Goal: Use online tool/utility: Utilize a website feature to perform a specific function

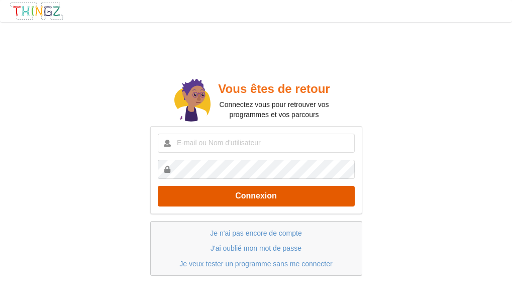
click at [278, 194] on button "Connexion" at bounding box center [256, 196] width 197 height 21
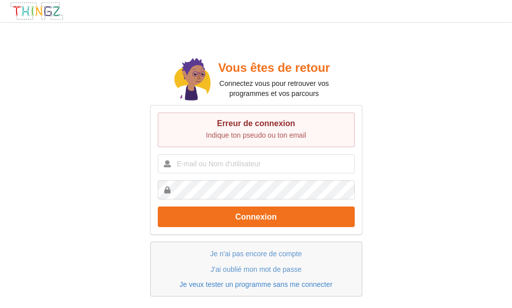
click at [245, 287] on link "Je veux tester un programme sans me connecter" at bounding box center [255, 284] width 153 height 8
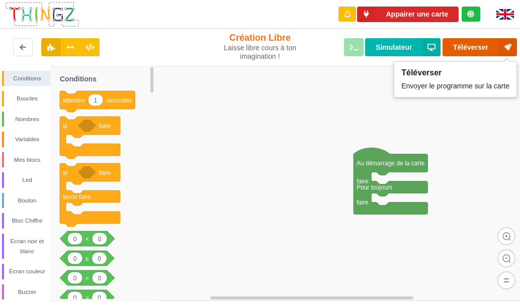
click at [465, 47] on button "Téléverser" at bounding box center [479, 47] width 74 height 18
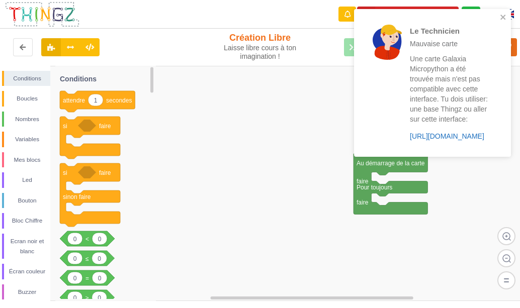
click at [442, 134] on link "[URL][DOMAIN_NAME]" at bounding box center [446, 136] width 74 height 8
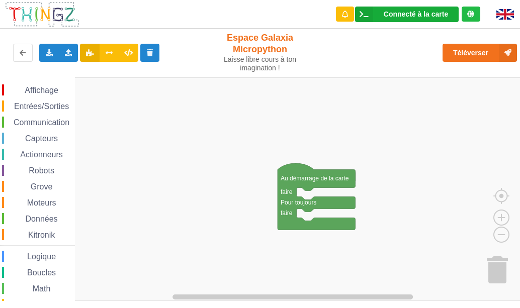
click at [426, 15] on div "Connecté à la carte" at bounding box center [415, 14] width 64 height 7
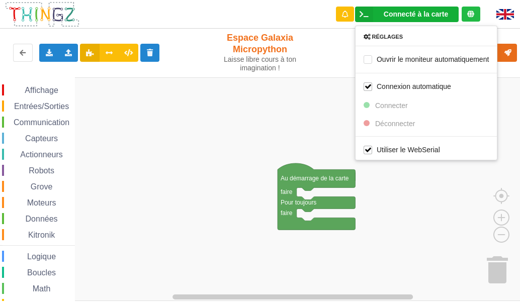
click at [324, 141] on rect "Espace de travail de Blocky" at bounding box center [263, 189] width 527 height 224
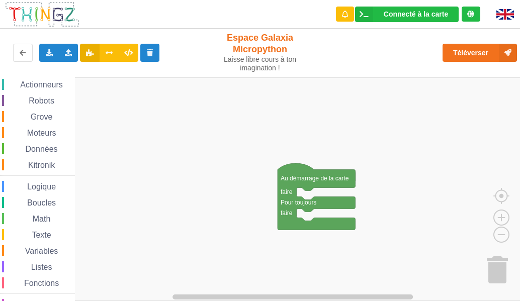
scroll to position [37, 0]
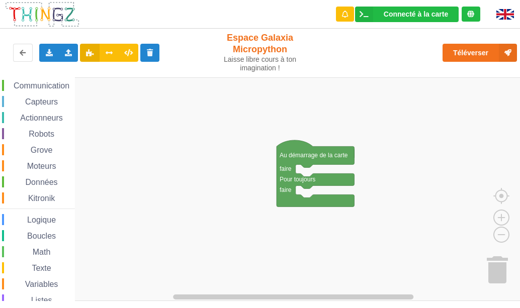
click at [81, 86] on div "Affichage Entrées/Sorties Communication Capteurs Actionneurs Robots Grove Moteu…" at bounding box center [263, 189] width 527 height 224
click at [48, 118] on span "Actionneurs" at bounding box center [42, 118] width 46 height 9
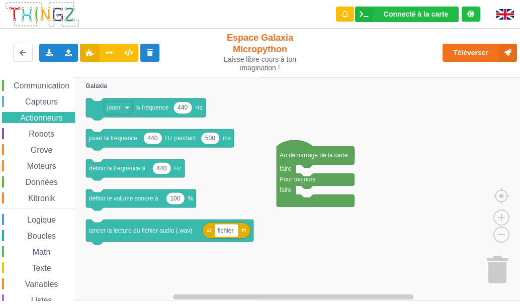
click at [47, 133] on span "Robots" at bounding box center [41, 134] width 29 height 9
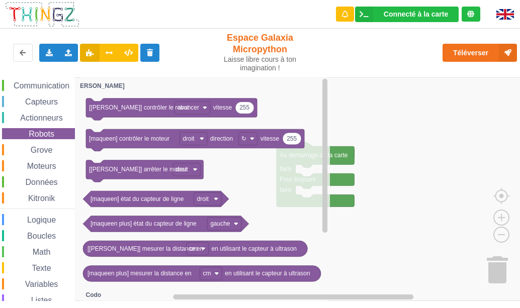
click at [43, 149] on span "Grove" at bounding box center [41, 150] width 25 height 9
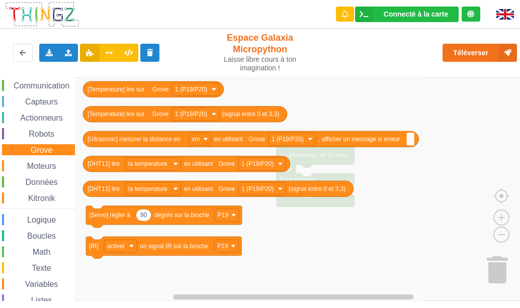
click at [37, 180] on span "Données" at bounding box center [41, 182] width 35 height 9
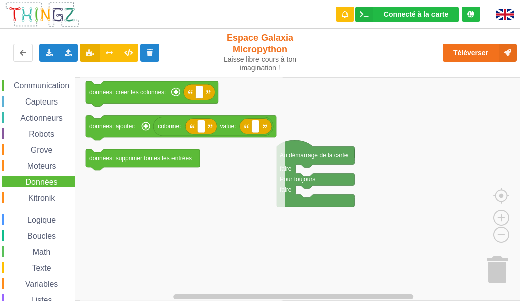
click at [40, 199] on span "Kitronik" at bounding box center [42, 198] width 30 height 9
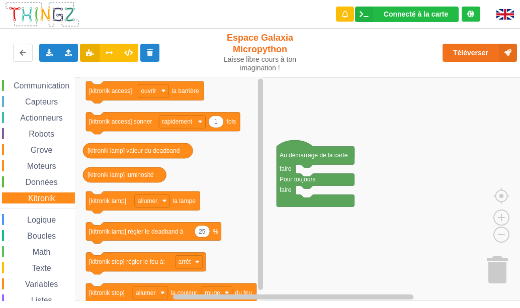
click at [34, 219] on span "Logique" at bounding box center [42, 220] width 32 height 9
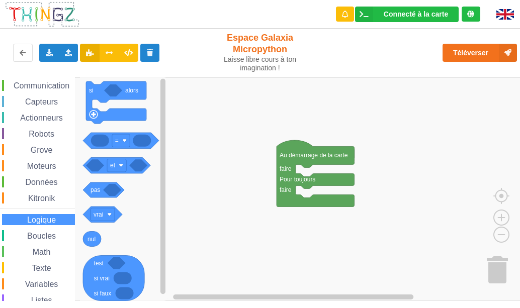
click at [33, 234] on span "Boucles" at bounding box center [42, 236] width 32 height 9
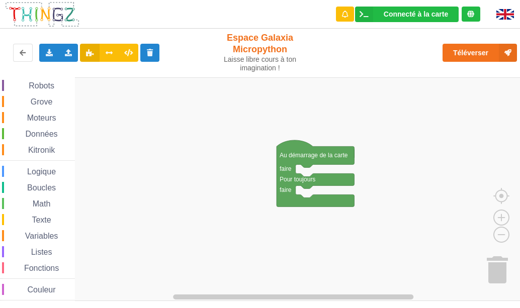
scroll to position [89, 0]
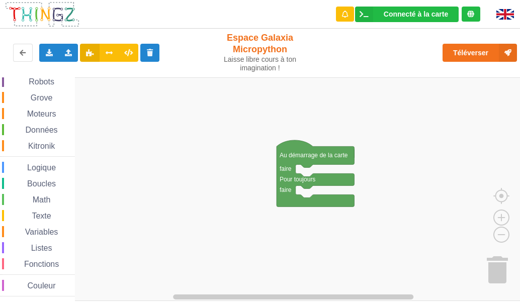
drag, startPoint x: 432, startPoint y: 12, endPoint x: 256, endPoint y: 58, distance: 181.7
click at [256, 58] on div "Laisse libre cours à ton imagination !" at bounding box center [260, 63] width 85 height 17
click at [257, 39] on div "Espace Galaxia Micropython Laisse libre cours à ton imagination !" at bounding box center [260, 52] width 85 height 40
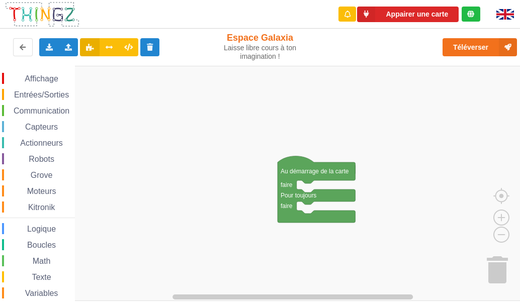
click at [48, 95] on span "Entrées/Sorties" at bounding box center [42, 94] width 58 height 9
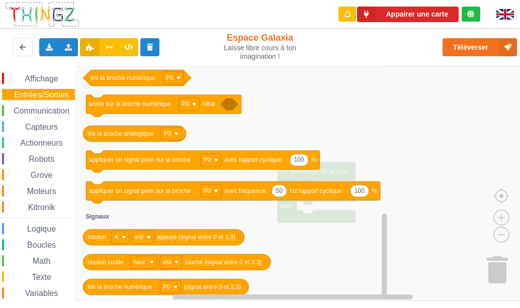
click at [36, 109] on span "Communication" at bounding box center [41, 111] width 59 height 9
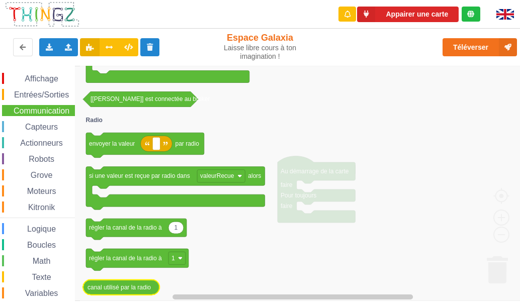
click at [110, 292] on icon "Espace de travail de Blocky" at bounding box center [121, 286] width 76 height 15
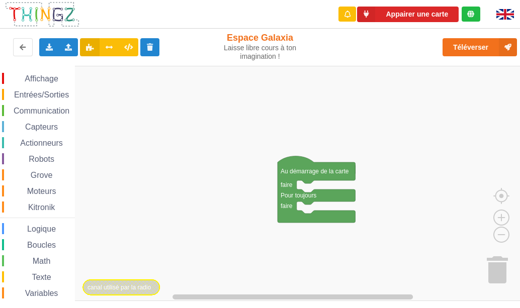
click at [110, 292] on icon "Espace de travail de Blocky" at bounding box center [121, 286] width 76 height 15
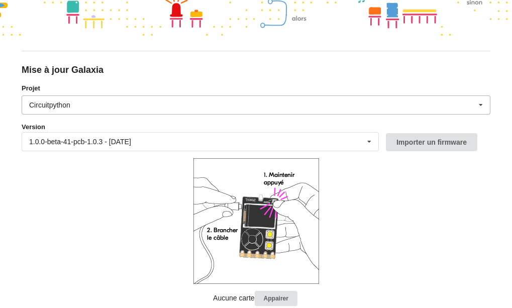
scroll to position [87, 0]
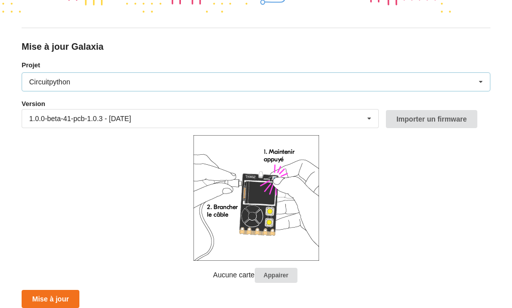
click at [480, 81] on icon at bounding box center [480, 82] width 15 height 19
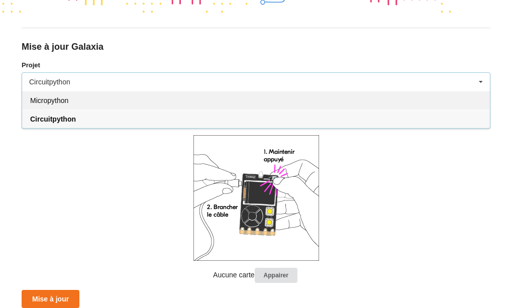
click at [62, 98] on span "Micropython" at bounding box center [49, 100] width 38 height 8
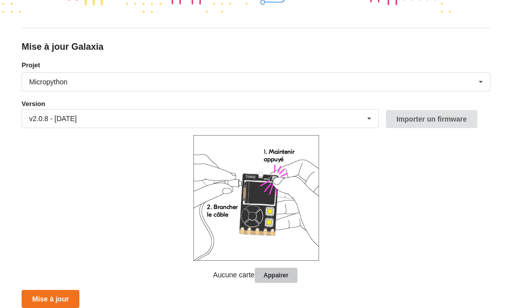
click at [280, 278] on button "Appairer" at bounding box center [276, 276] width 43 height 16
click at [62, 297] on button "Mise à jour" at bounding box center [51, 299] width 58 height 18
click at [422, 120] on button "Importer un firmware" at bounding box center [431, 119] width 91 height 18
click at [62, 299] on button "Mise à jour" at bounding box center [51, 299] width 58 height 18
click at [277, 277] on button "Appairer" at bounding box center [276, 276] width 43 height 16
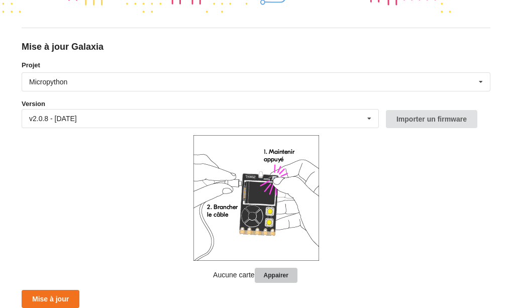
click at [272, 277] on button "Appairer" at bounding box center [276, 276] width 43 height 16
click at [26, 143] on form "Projet Micropython Micropython Circuitpython Version v2.0.8 - 20/06/2025 v2.0.8…" at bounding box center [256, 184] width 469 height 248
click at [43, 298] on button "Mise à jour" at bounding box center [51, 299] width 58 height 18
click at [59, 301] on button "Mise à jour" at bounding box center [51, 299] width 58 height 18
click at [42, 299] on button "Mise à jour" at bounding box center [51, 299] width 58 height 18
